Goal: Transaction & Acquisition: Purchase product/service

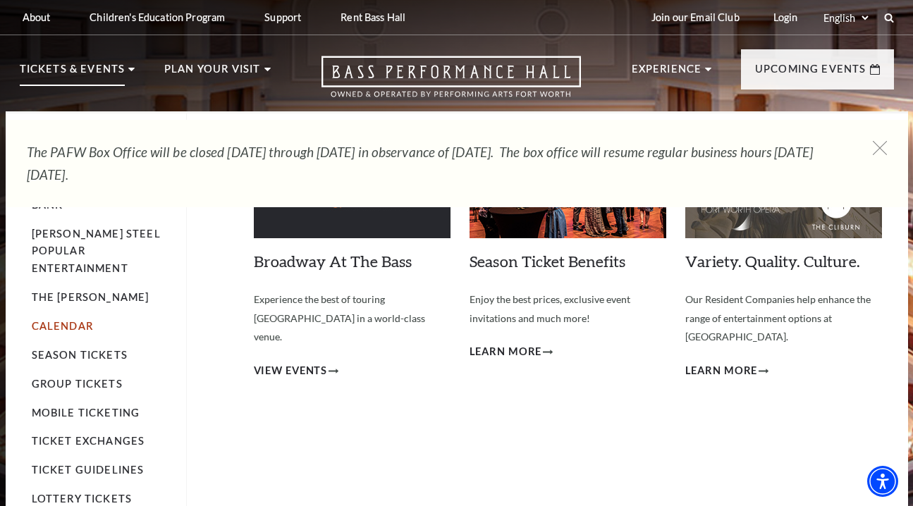
click at [65, 320] on link "Calendar" at bounding box center [62, 326] width 61 height 12
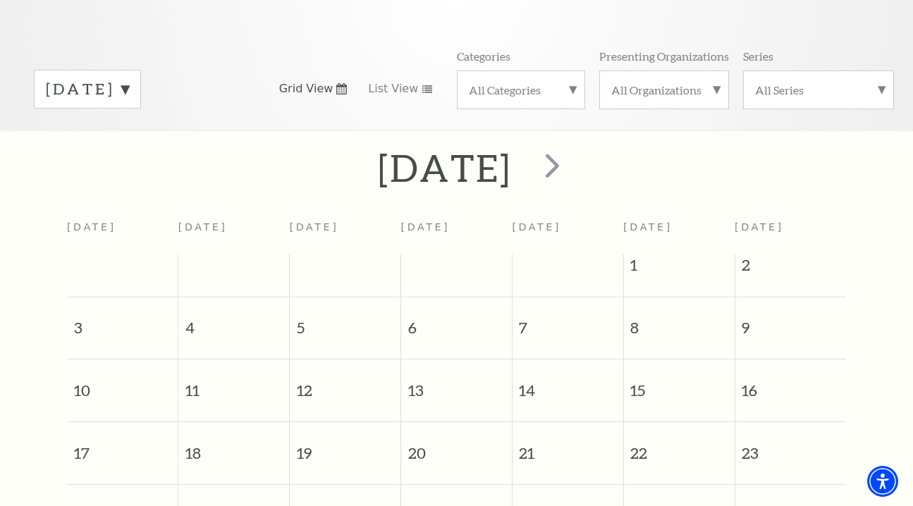
scroll to position [159, 0]
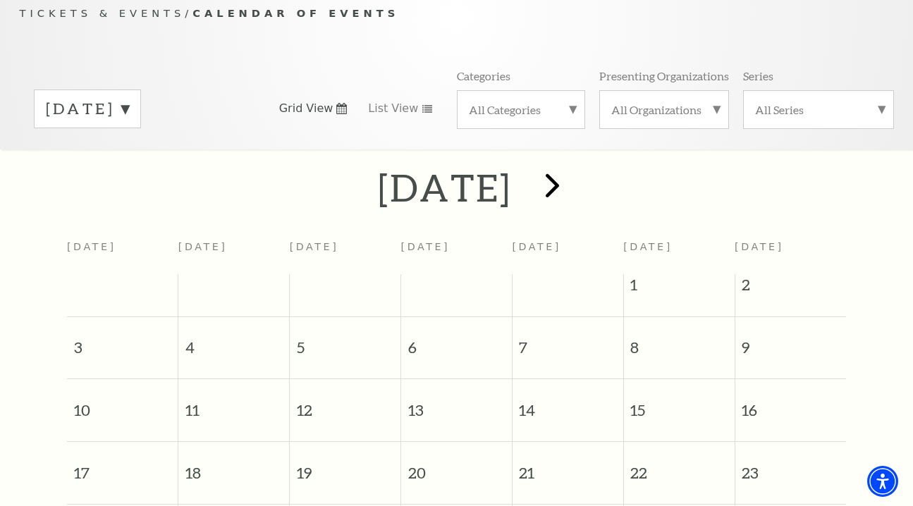
click at [573, 169] on span "next" at bounding box center [552, 185] width 40 height 40
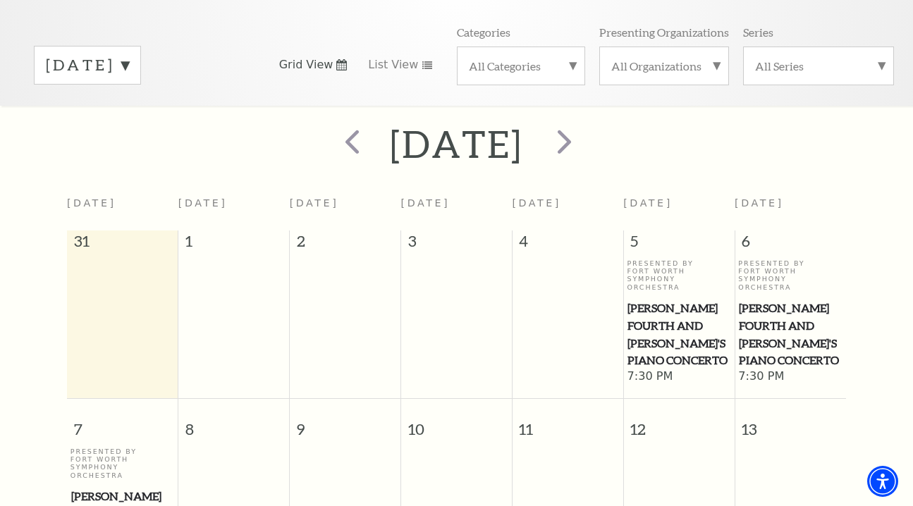
scroll to position [26, 0]
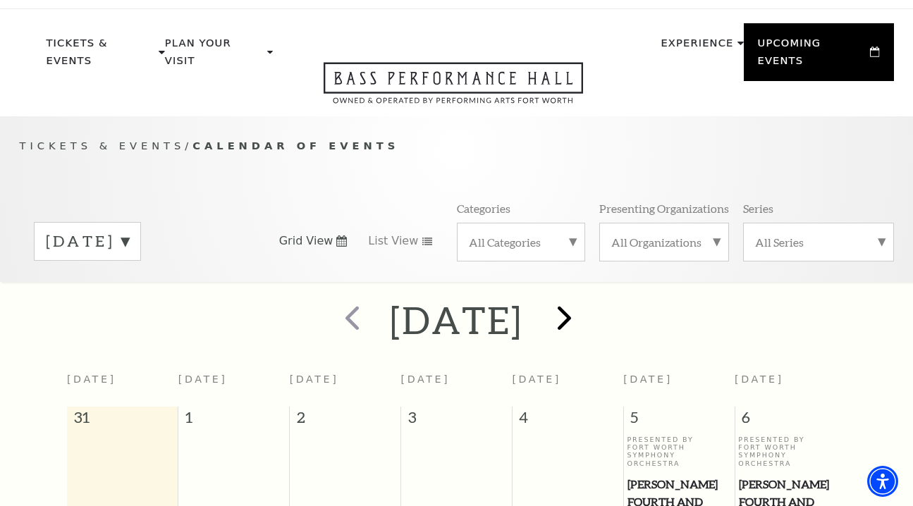
click at [585, 303] on span "next" at bounding box center [564, 318] width 40 height 40
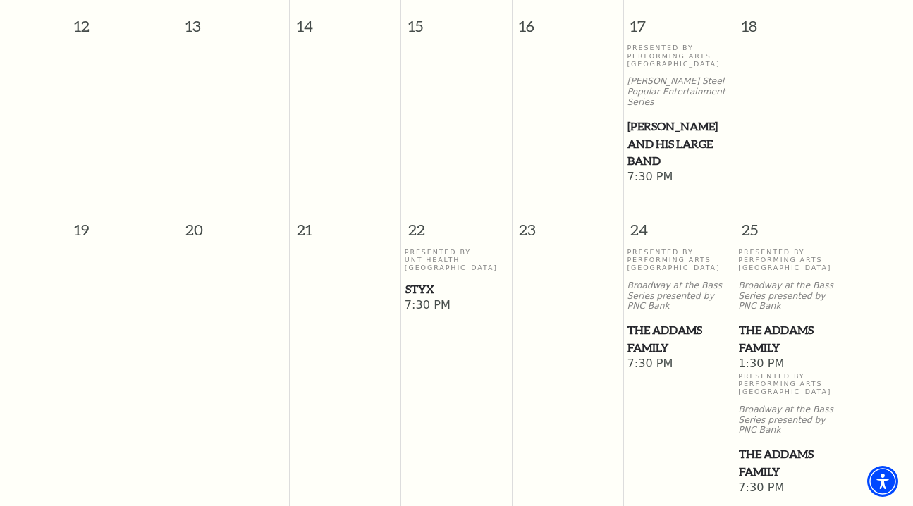
scroll to position [825, 0]
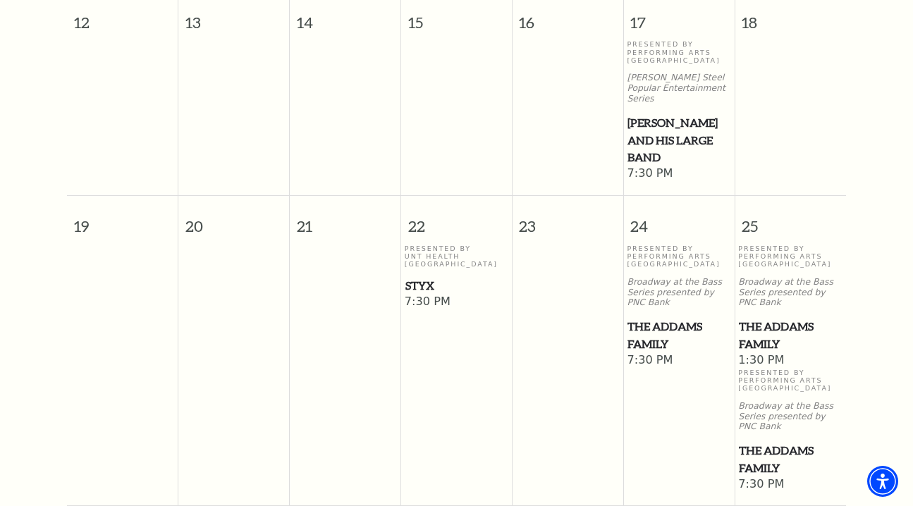
click at [425, 277] on span "Styx" at bounding box center [456, 286] width 102 height 18
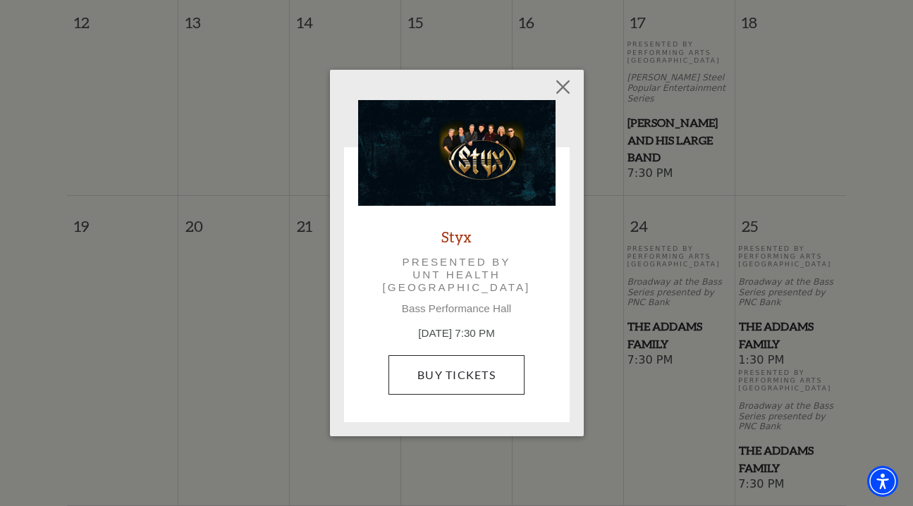
click at [446, 378] on link "Buy Tickets" at bounding box center [457, 374] width 136 height 39
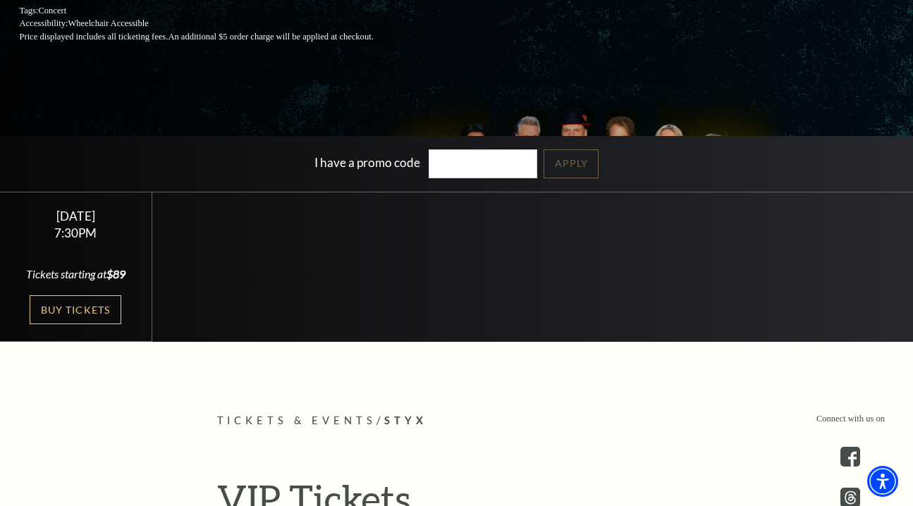
scroll to position [260, 0]
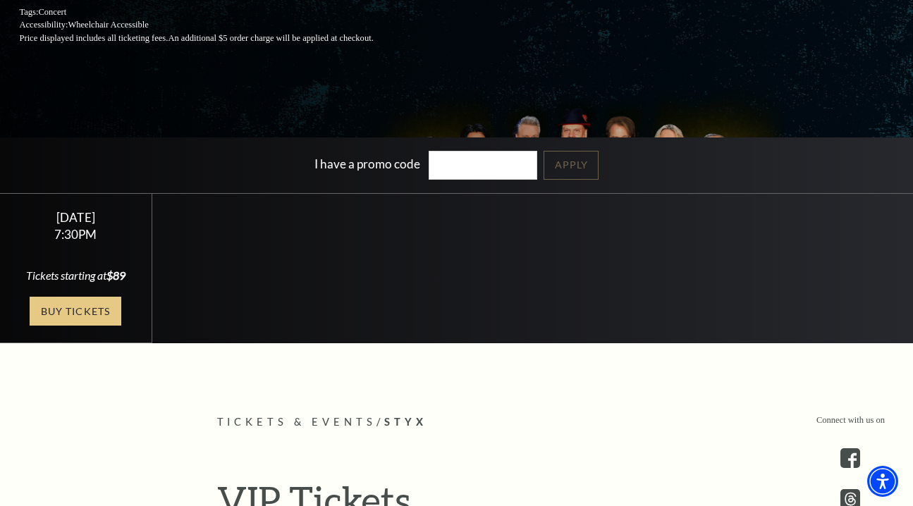
click at [62, 324] on link "Buy Tickets" at bounding box center [76, 311] width 92 height 29
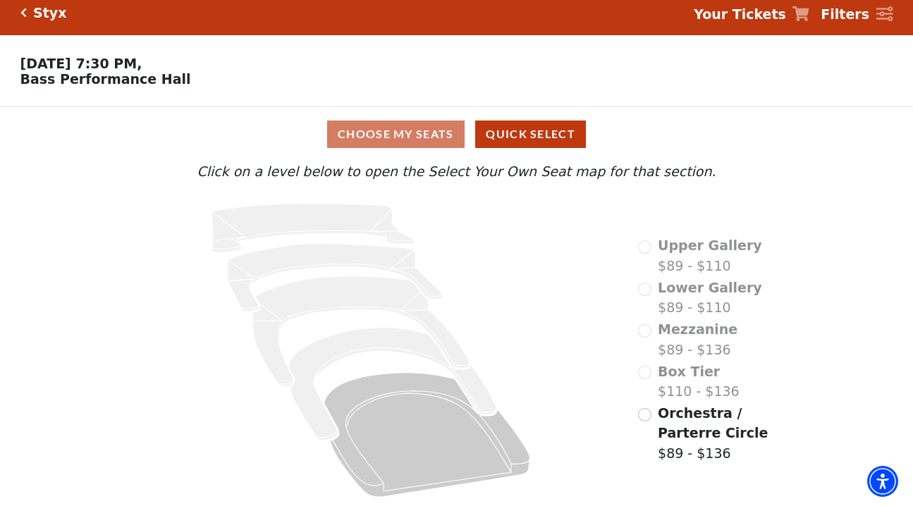
scroll to position [9, 0]
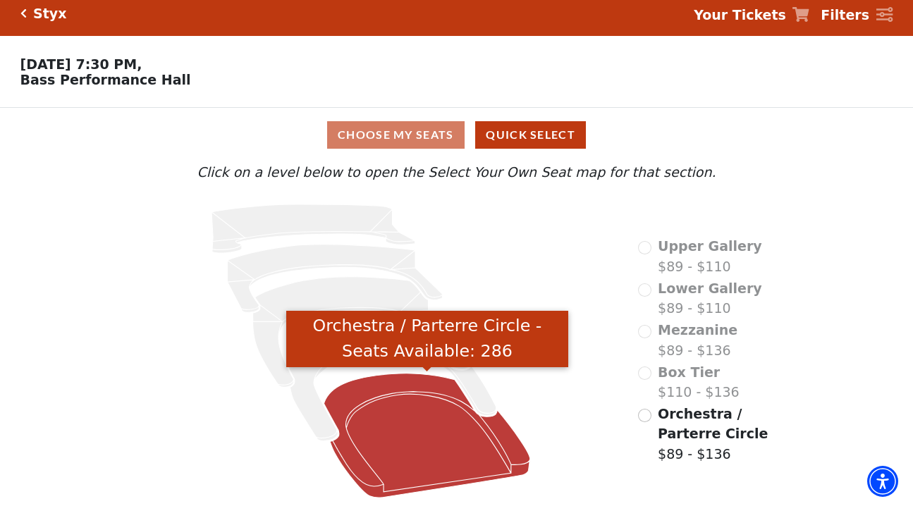
click at [439, 422] on icon "Orchestra / Parterre Circle - Seats Available: 286" at bounding box center [427, 436] width 206 height 124
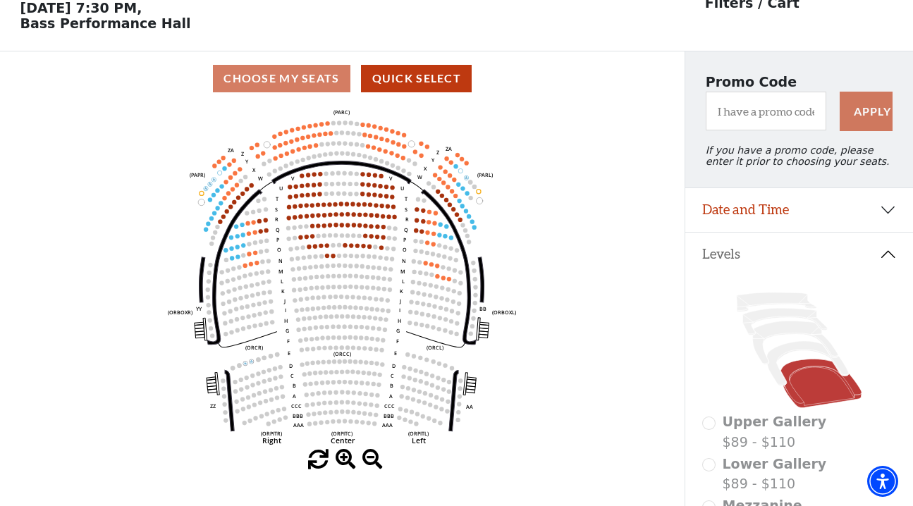
scroll to position [62, 0]
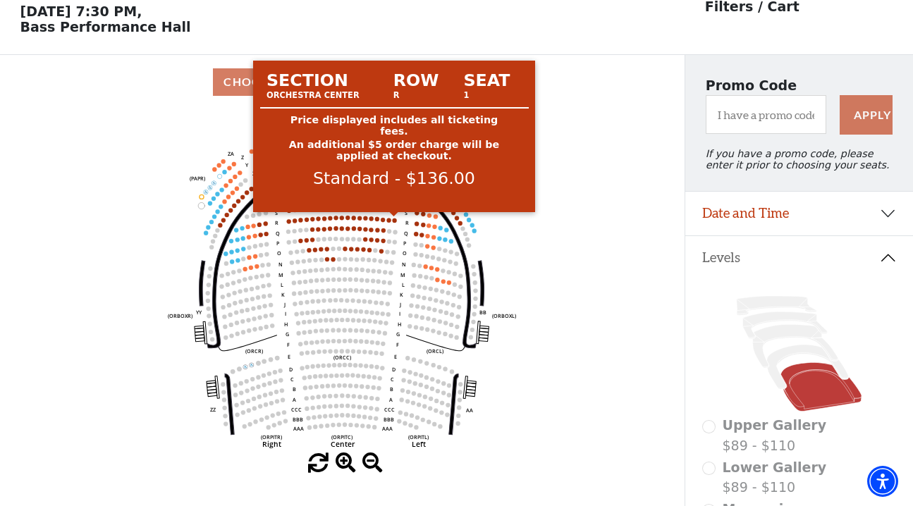
click at [395, 221] on circle at bounding box center [394, 221] width 4 height 4
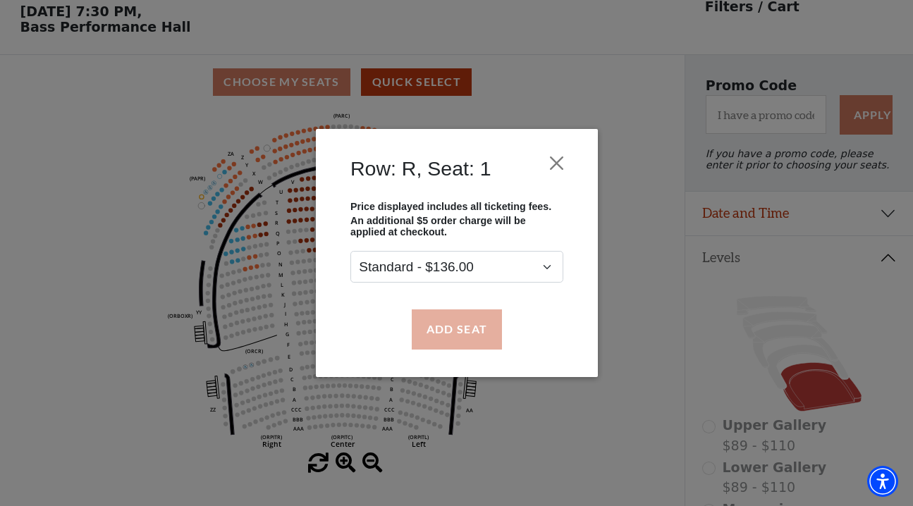
click at [465, 332] on button "Add Seat" at bounding box center [456, 329] width 90 height 39
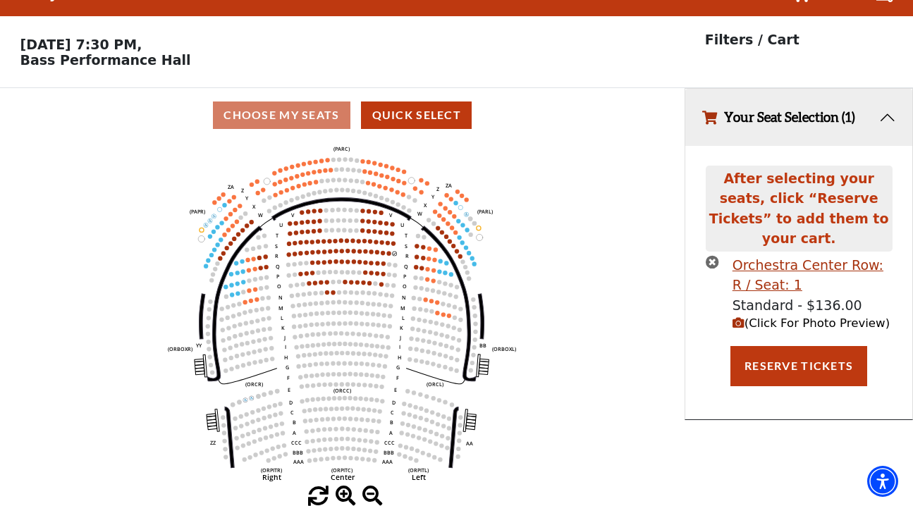
scroll to position [0, 0]
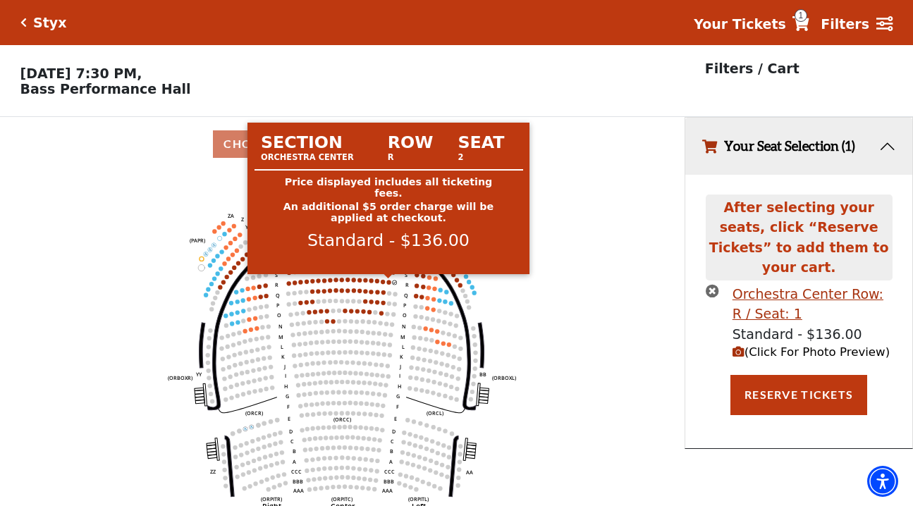
click at [386, 281] on icon "Left (ORPITL) Right (ORPITR) Center (ORPITC) ZZ AA YY BB ZA ZA (ORCL) (ORCR) (O…" at bounding box center [343, 343] width 616 height 344
click at [388, 282] on circle at bounding box center [388, 282] width 4 height 4
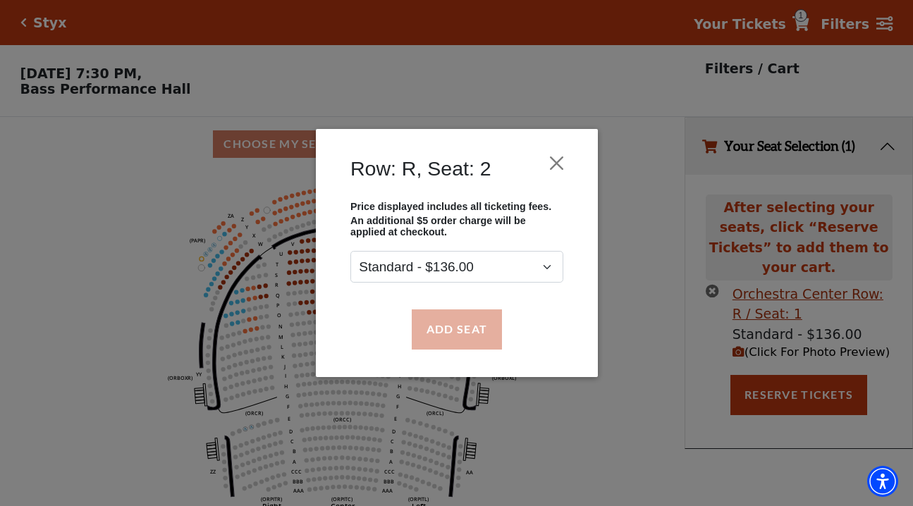
click at [444, 317] on button "Add Seat" at bounding box center [456, 329] width 90 height 39
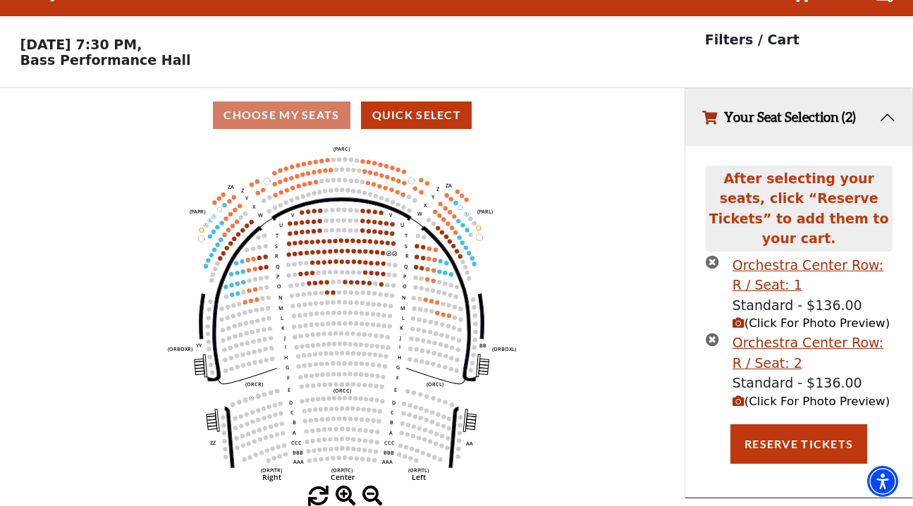
scroll to position [28, 0]
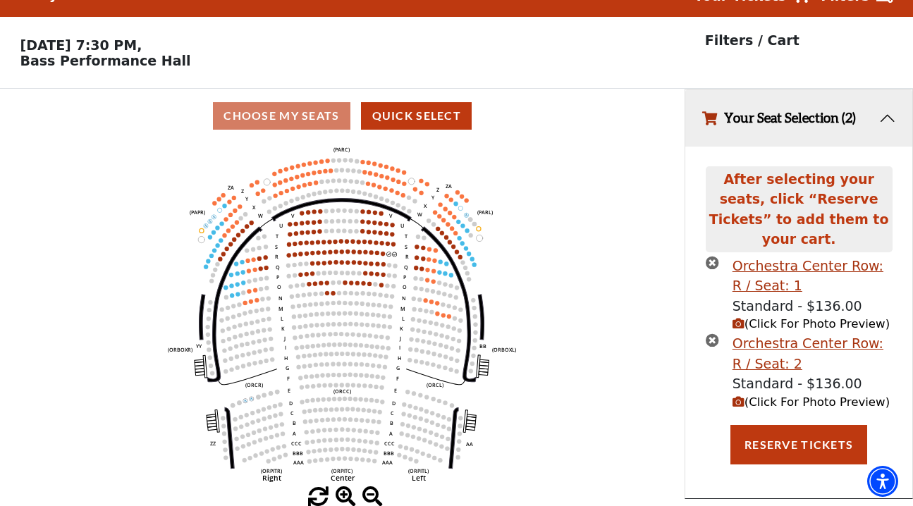
click at [740, 396] on icon "(Click For Photo Preview)" at bounding box center [739, 402] width 12 height 12
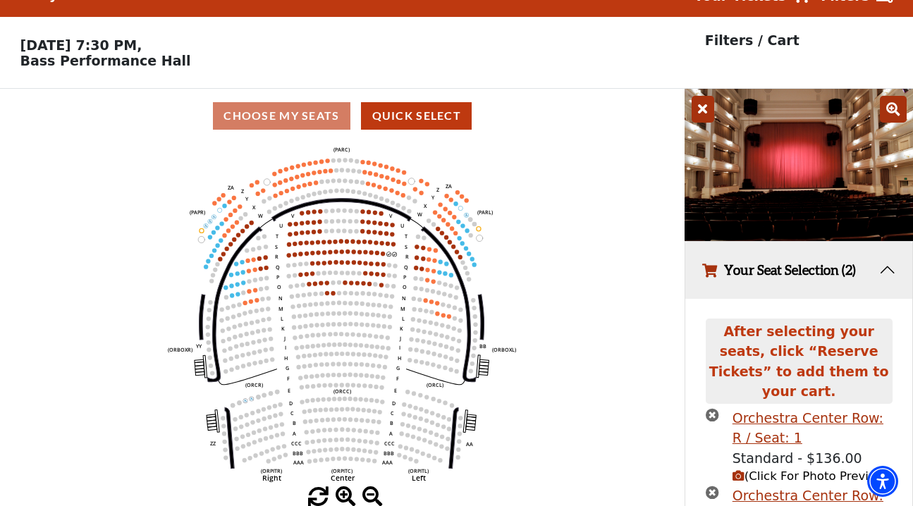
click at [597, 351] on icon "Left (ORPITL) Right (ORPITR) Center (ORPITC) ZZ AA YY BB ZA ZA (ORCL) (ORCR) (O…" at bounding box center [343, 315] width 616 height 344
click at [631, 332] on icon "Left (ORPITL) Right (ORPITR) Center (ORPITC) ZZ AA YY BB ZA ZA (ORCL) (ORCR) (O…" at bounding box center [343, 315] width 616 height 344
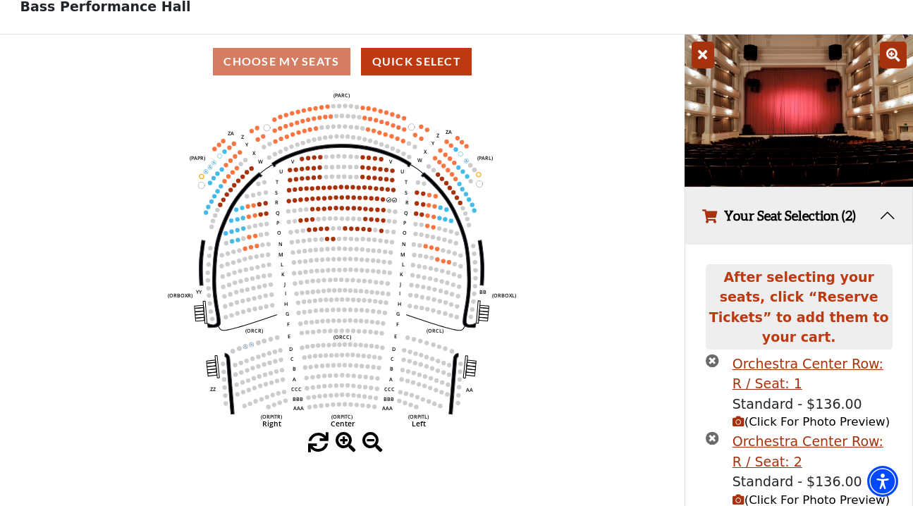
scroll to position [61, 0]
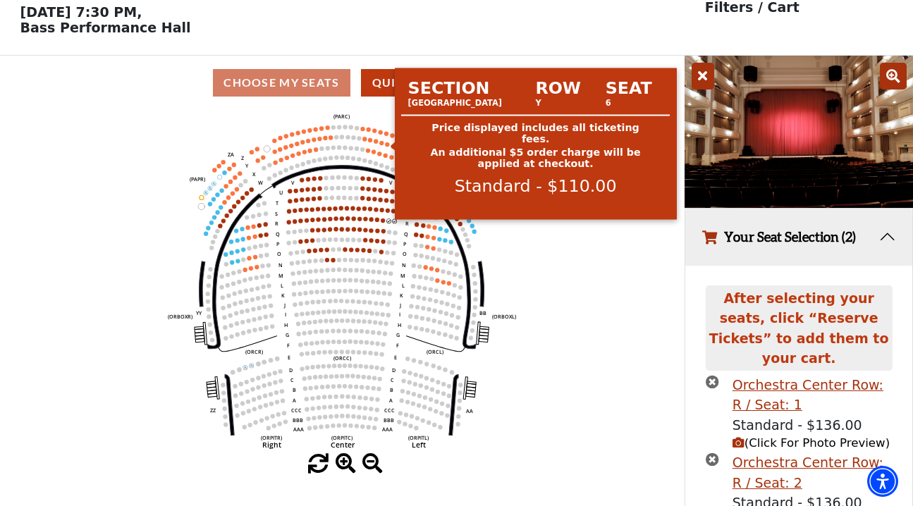
click at [386, 142] on circle at bounding box center [387, 144] width 4 height 4
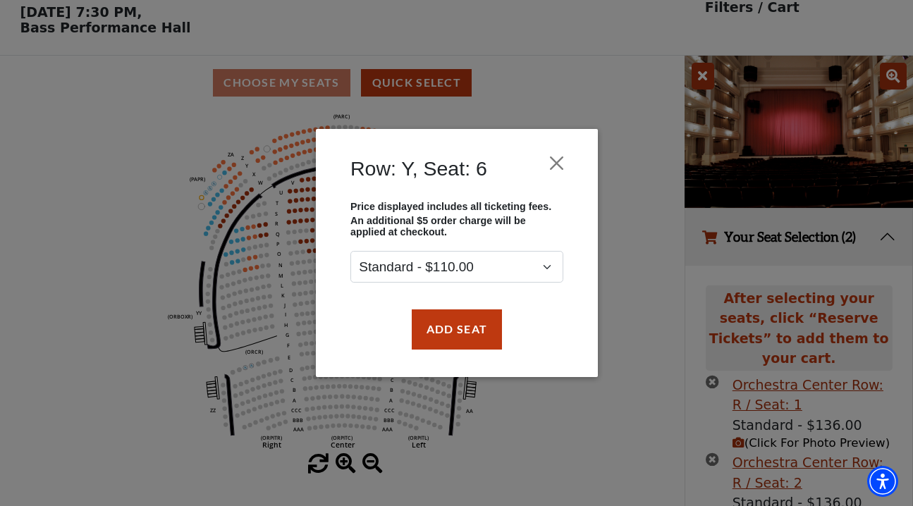
click at [260, 123] on div "Row: Y, Seat: 6 Price displayed includes all ticketing fees. An additional $5 o…" at bounding box center [456, 253] width 913 height 506
click at [549, 165] on button "Close" at bounding box center [556, 163] width 27 height 27
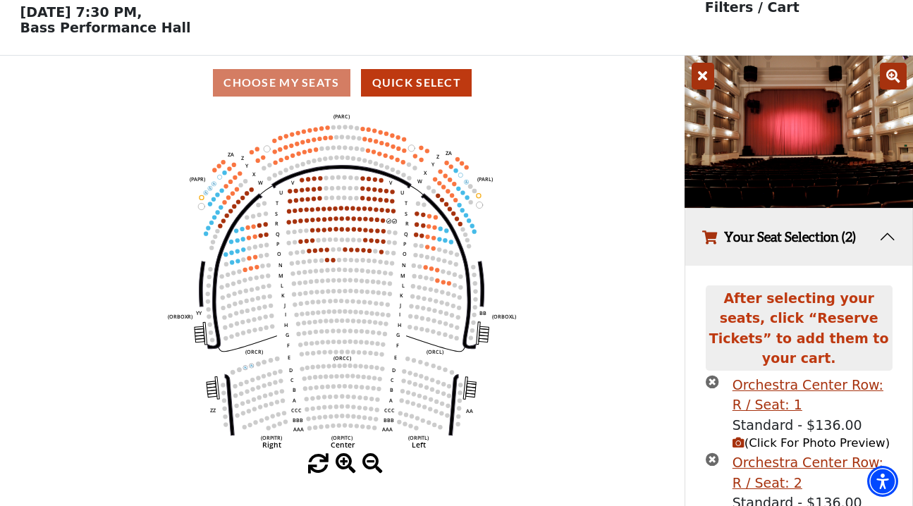
click at [215, 196] on icon "Left (ORPITL) Right (ORPITR) Center (ORPITC) ZZ AA YY BB ZA ZA (ORCL) (ORCR) (O…" at bounding box center [343, 282] width 616 height 344
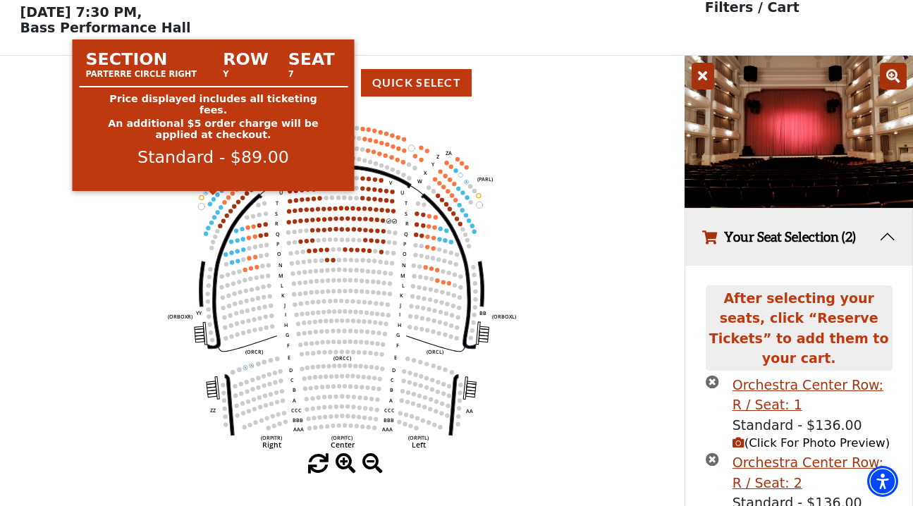
click at [215, 198] on circle at bounding box center [213, 199] width 4 height 4
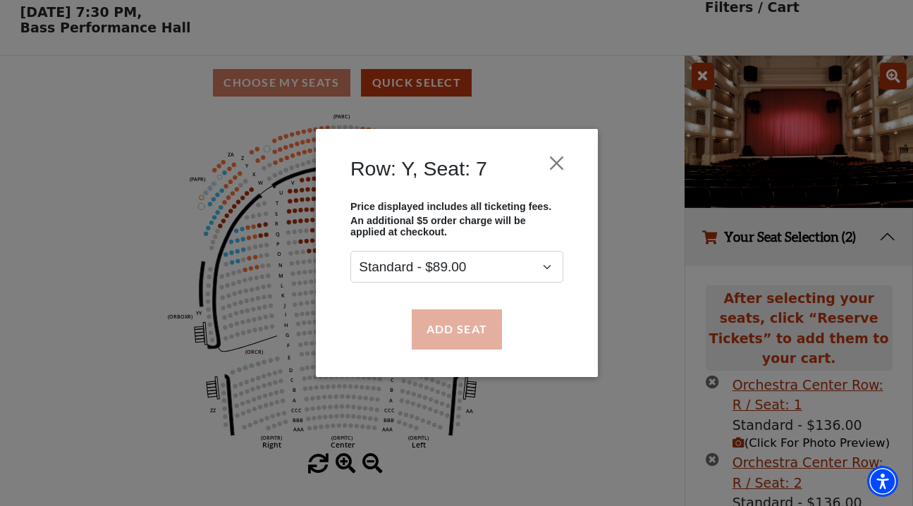
click at [468, 332] on button "Add Seat" at bounding box center [456, 329] width 90 height 39
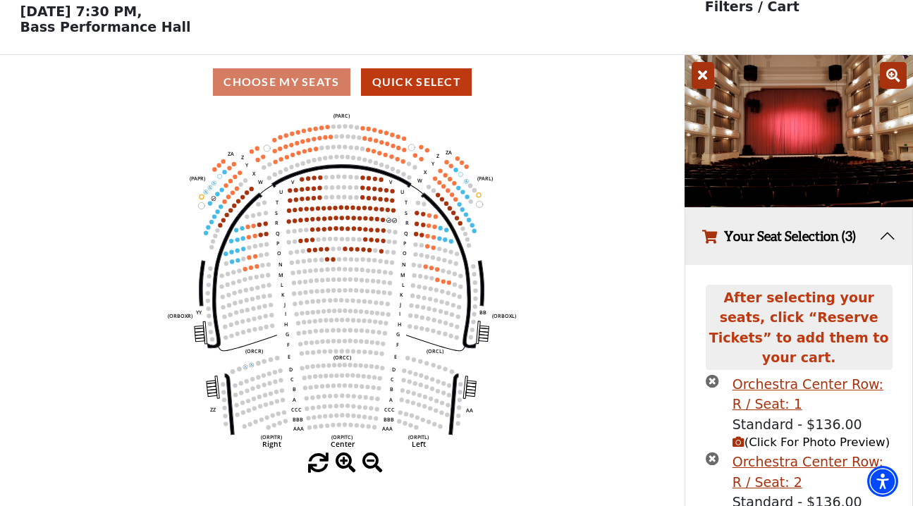
scroll to position [190, 0]
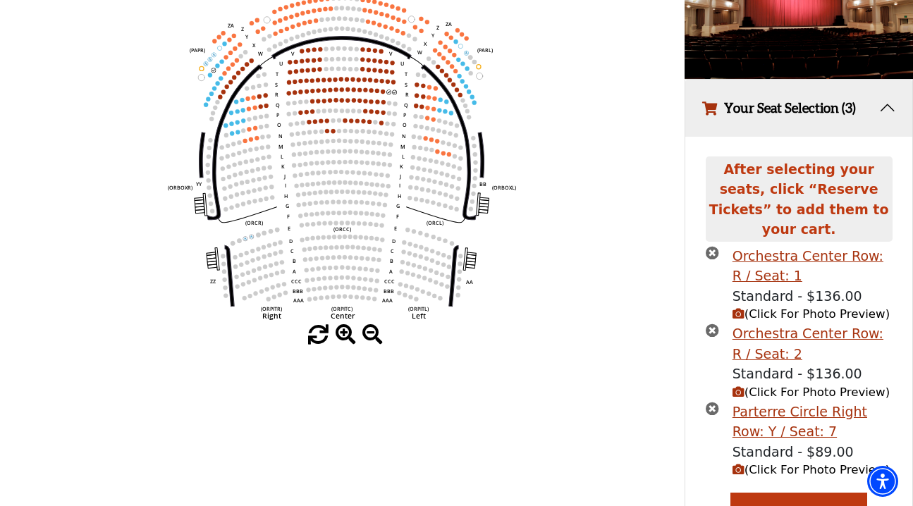
click at [738, 464] on icon "(Click For Photo Preview)" at bounding box center [739, 470] width 12 height 12
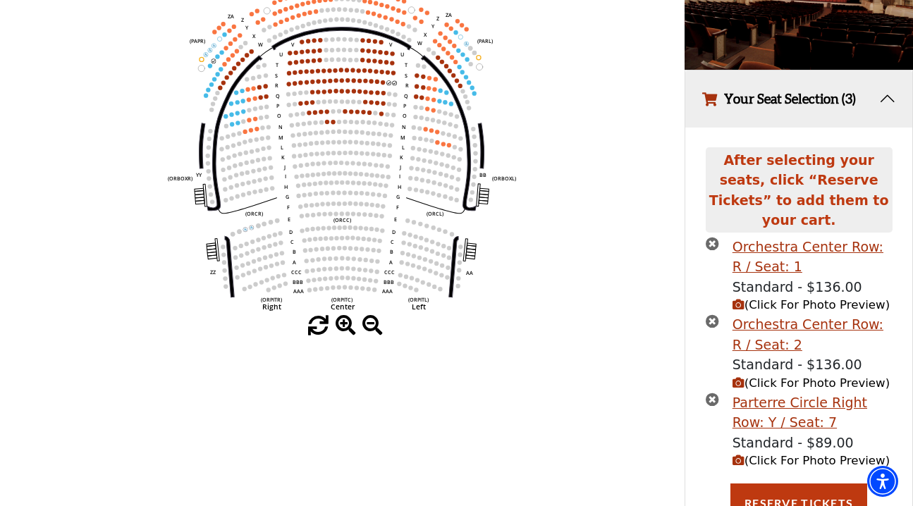
scroll to position [200, 0]
click at [710, 315] on icon "times-circle" at bounding box center [712, 321] width 13 height 13
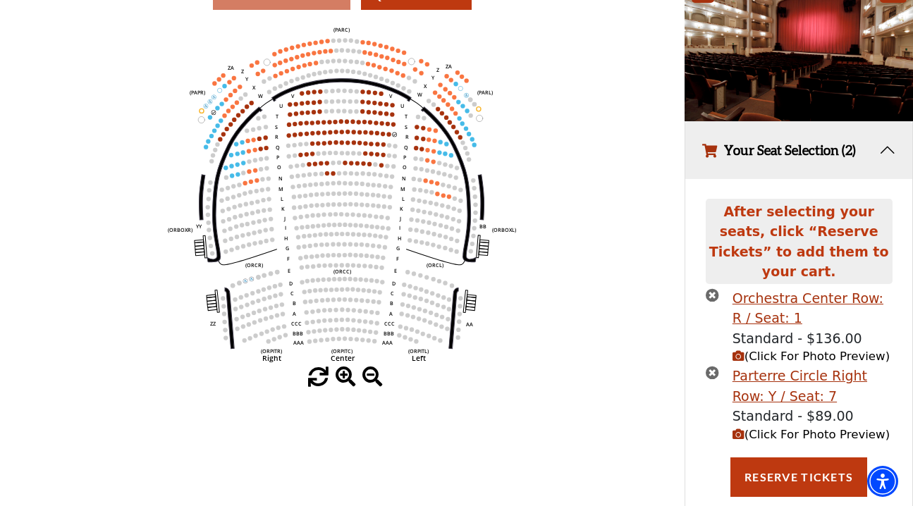
click at [712, 288] on icon "times-circle" at bounding box center [712, 294] width 13 height 13
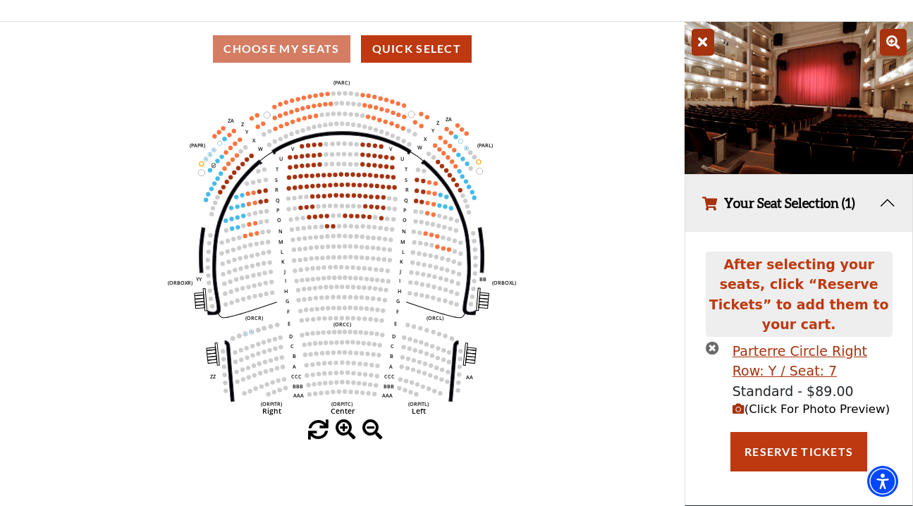
scroll to position [72, 0]
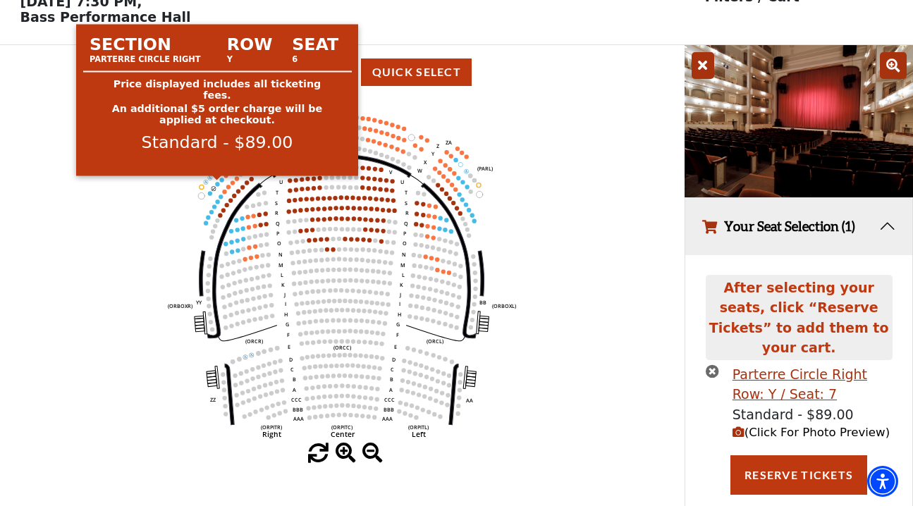
click at [218, 183] on circle at bounding box center [217, 184] width 4 height 4
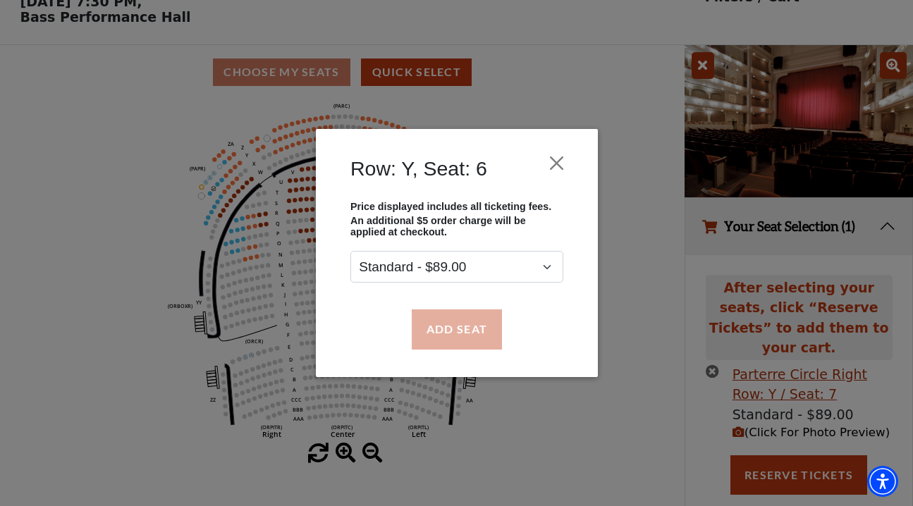
click at [461, 338] on button "Add Seat" at bounding box center [456, 329] width 90 height 39
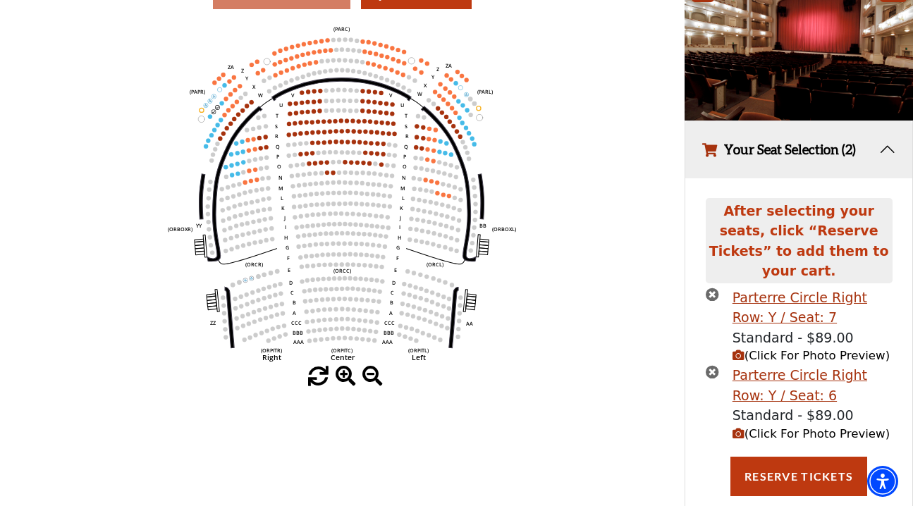
scroll to position [148, 0]
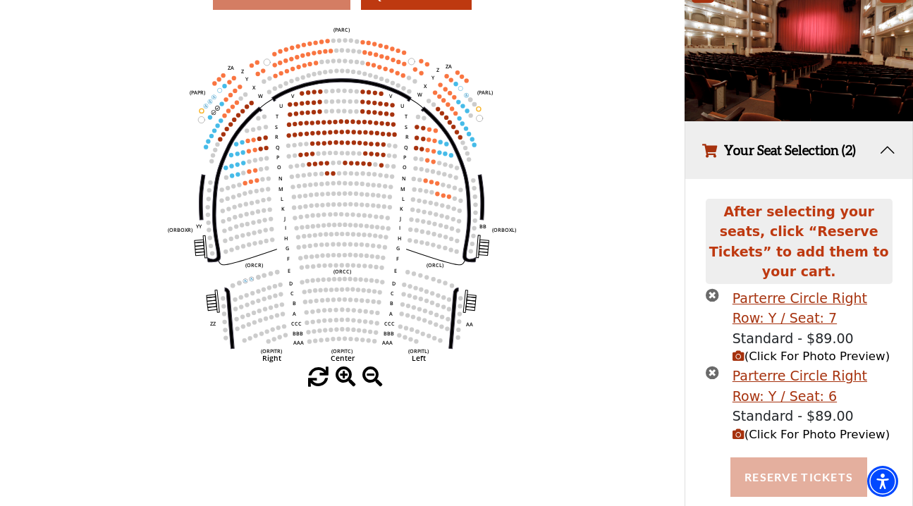
click at [798, 458] on button "Reserve Tickets" at bounding box center [799, 477] width 137 height 39
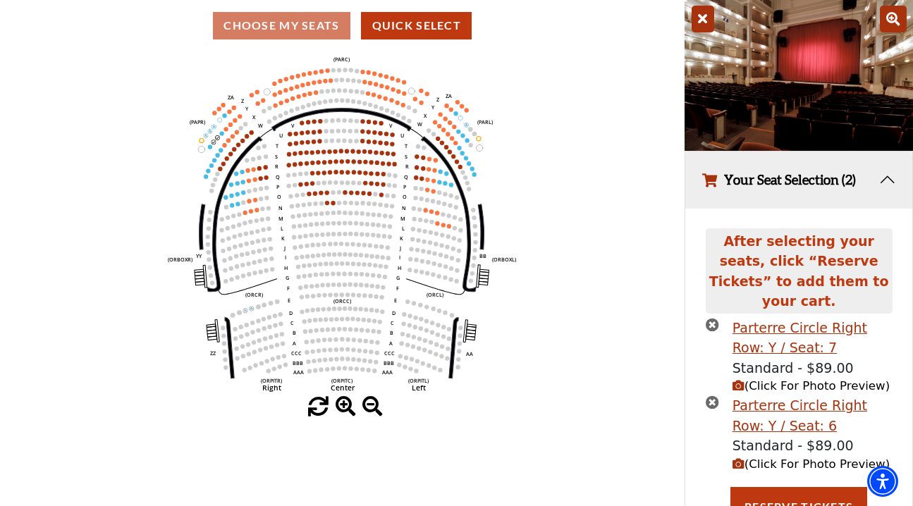
scroll to position [87, 0]
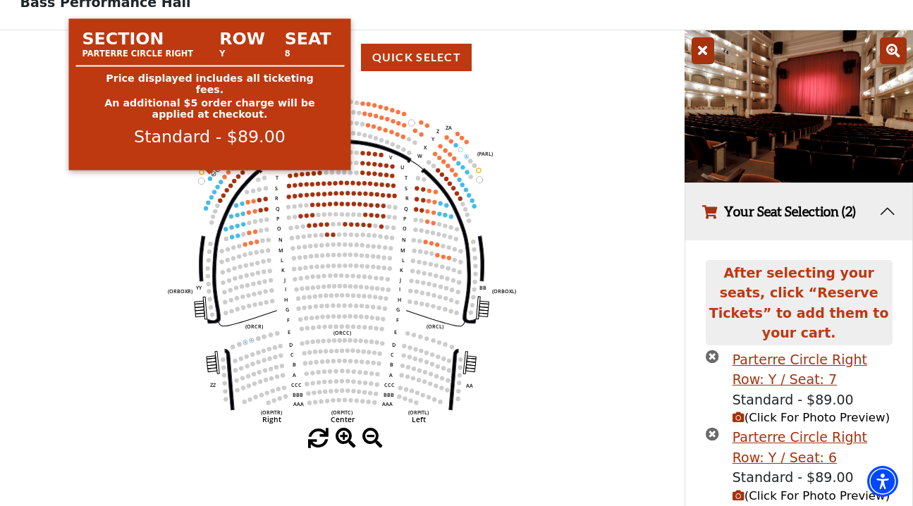
click at [212, 178] on circle at bounding box center [209, 178] width 4 height 4
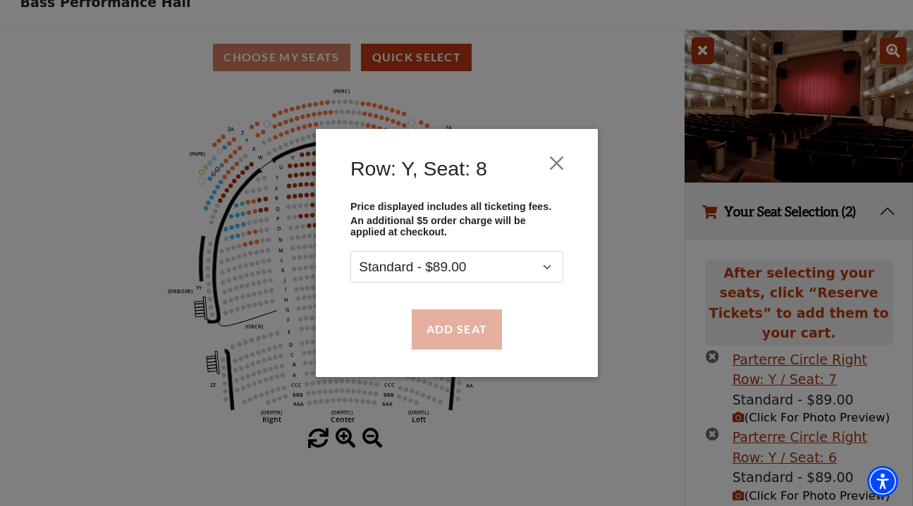
click at [471, 338] on button "Add Seat" at bounding box center [456, 329] width 90 height 39
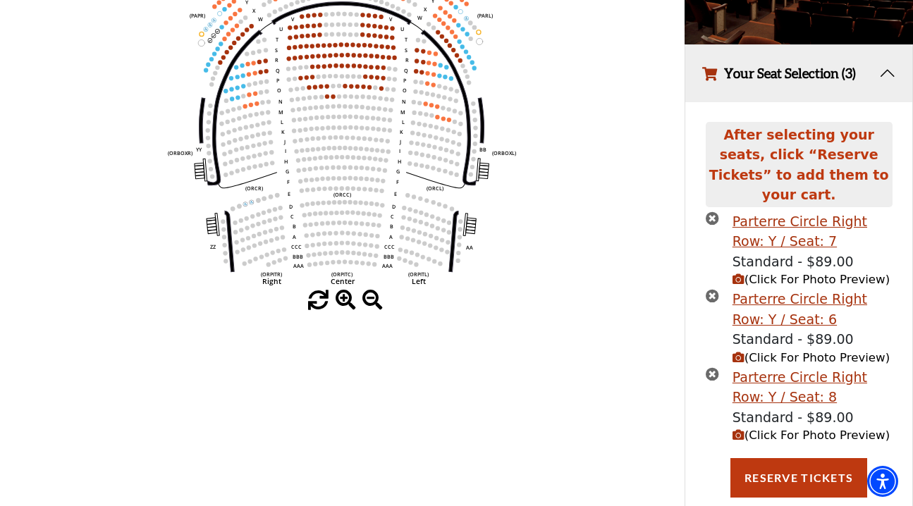
scroll to position [224, 0]
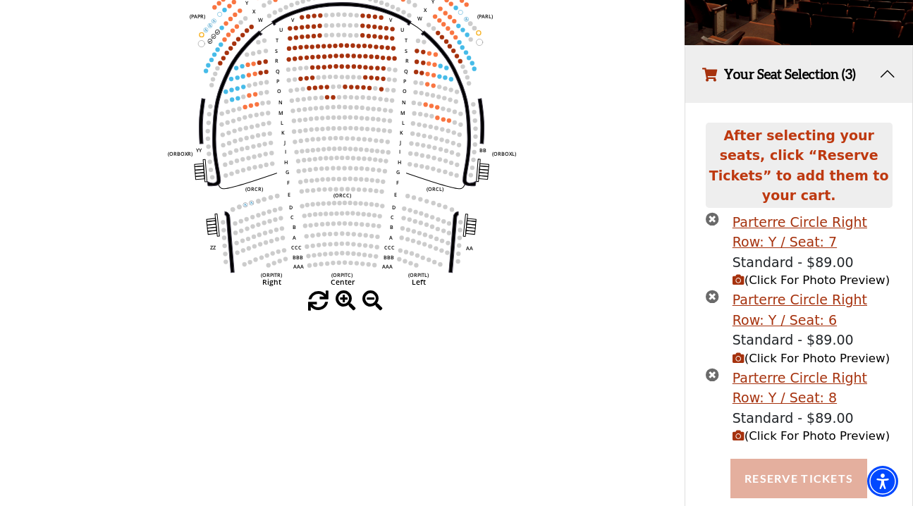
click at [783, 459] on button "Reserve Tickets" at bounding box center [799, 478] width 137 height 39
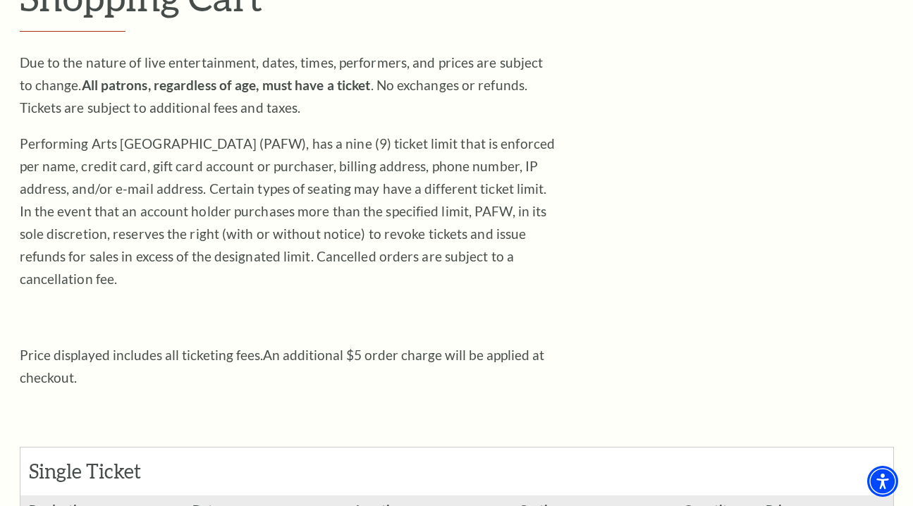
scroll to position [223, 0]
